Goal: Entertainment & Leisure: Consume media (video, audio)

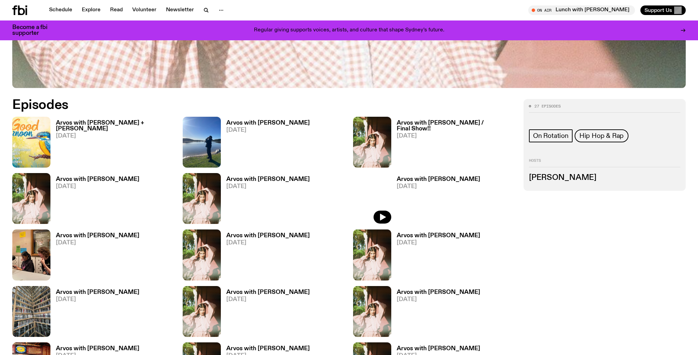
scroll to position [394, 0]
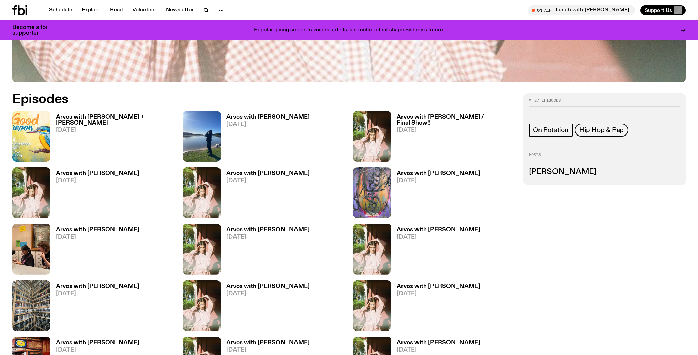
click at [433, 115] on h3 "Arvos with [PERSON_NAME] / Final Show!!" at bounding box center [456, 120] width 119 height 12
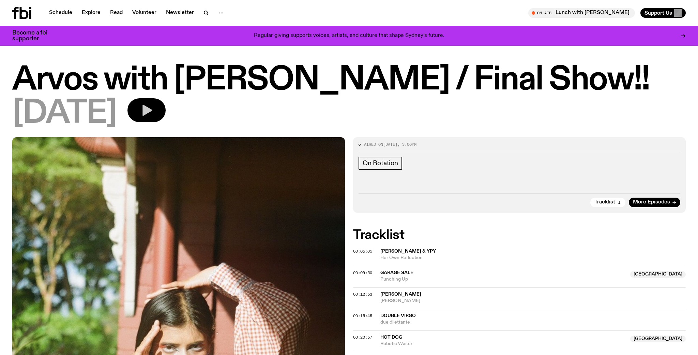
click at [161, 111] on button "button" at bounding box center [147, 110] width 38 height 24
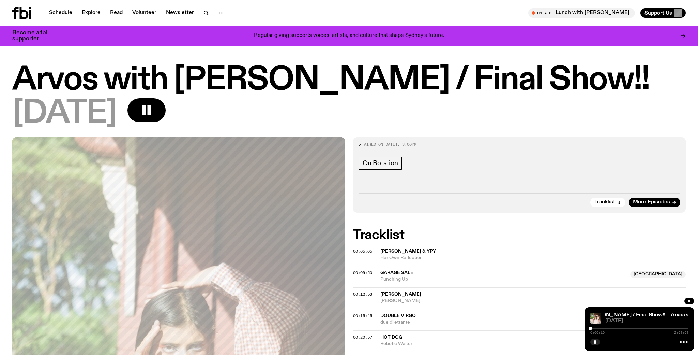
click at [600, 329] on div "0:00:10 2:59:59" at bounding box center [640, 330] width 98 height 8
click at [600, 328] on div at bounding box center [640, 327] width 98 height 1
click at [603, 328] on div at bounding box center [640, 327] width 98 height 1
click at [605, 328] on div at bounding box center [640, 327] width 98 height 1
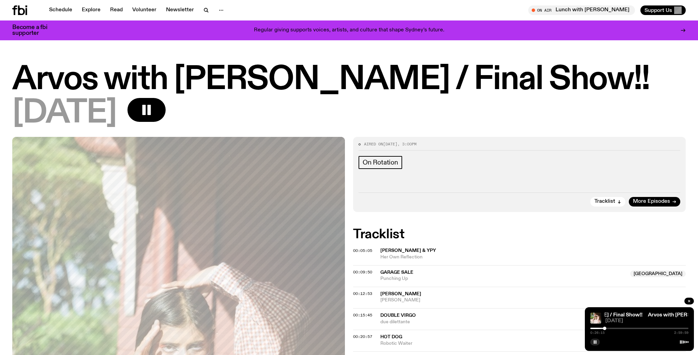
scroll to position [2, 0]
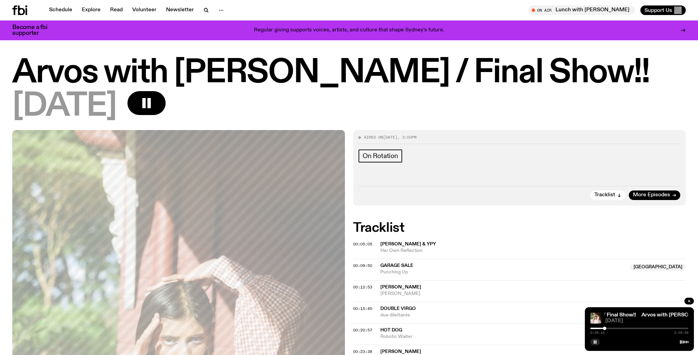
click at [605, 327] on div at bounding box center [604, 327] width 3 height 3
click at [606, 327] on div at bounding box center [606, 327] width 3 height 3
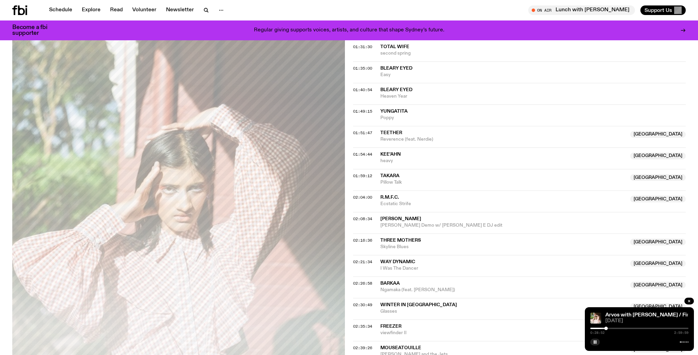
scroll to position [631, 0]
